Goal: Information Seeking & Learning: Learn about a topic

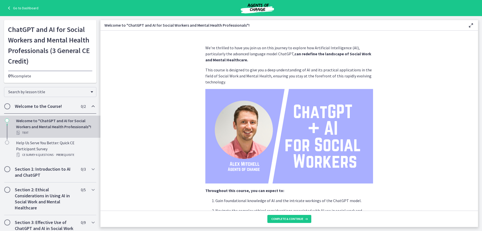
click at [23, 9] on link "Go to Dashboard" at bounding box center [22, 8] width 32 height 6
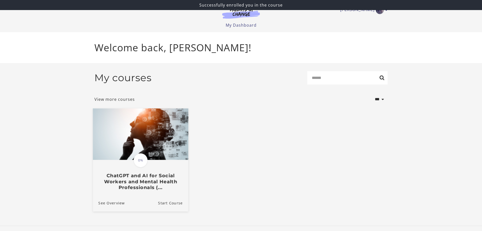
click at [132, 184] on h3 "ChatGPT and AI for Social Workers and Mental Health Professionals (..." at bounding box center [140, 181] width 84 height 18
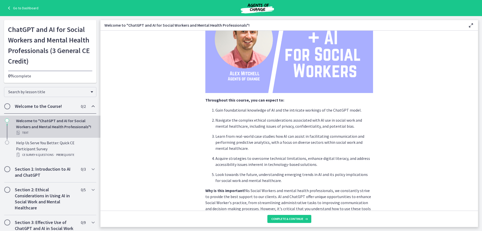
click at [51, 106] on h2 "Welcome to the Course!" at bounding box center [45, 106] width 61 height 6
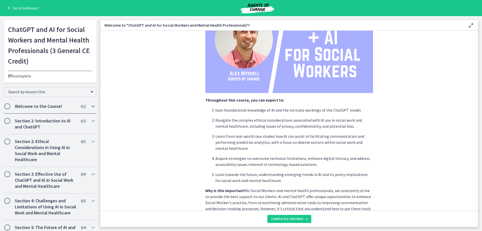
click at [51, 106] on h2 "Welcome to the Course!" at bounding box center [45, 106] width 61 height 6
